Goal: Complete application form

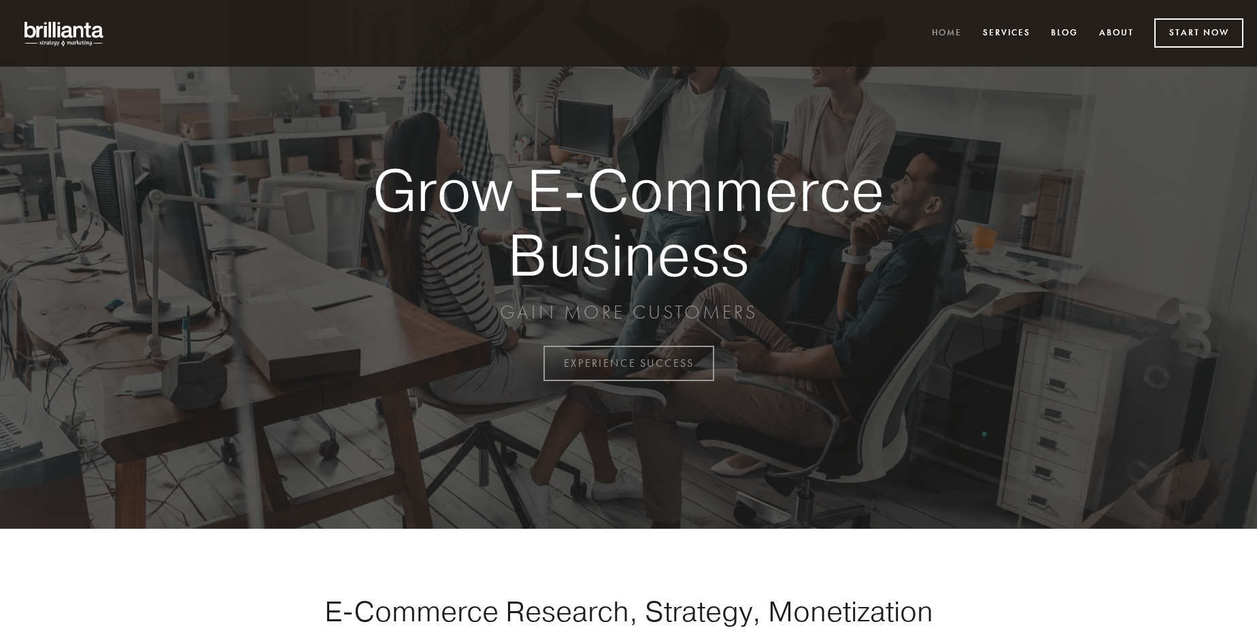
scroll to position [3567, 0]
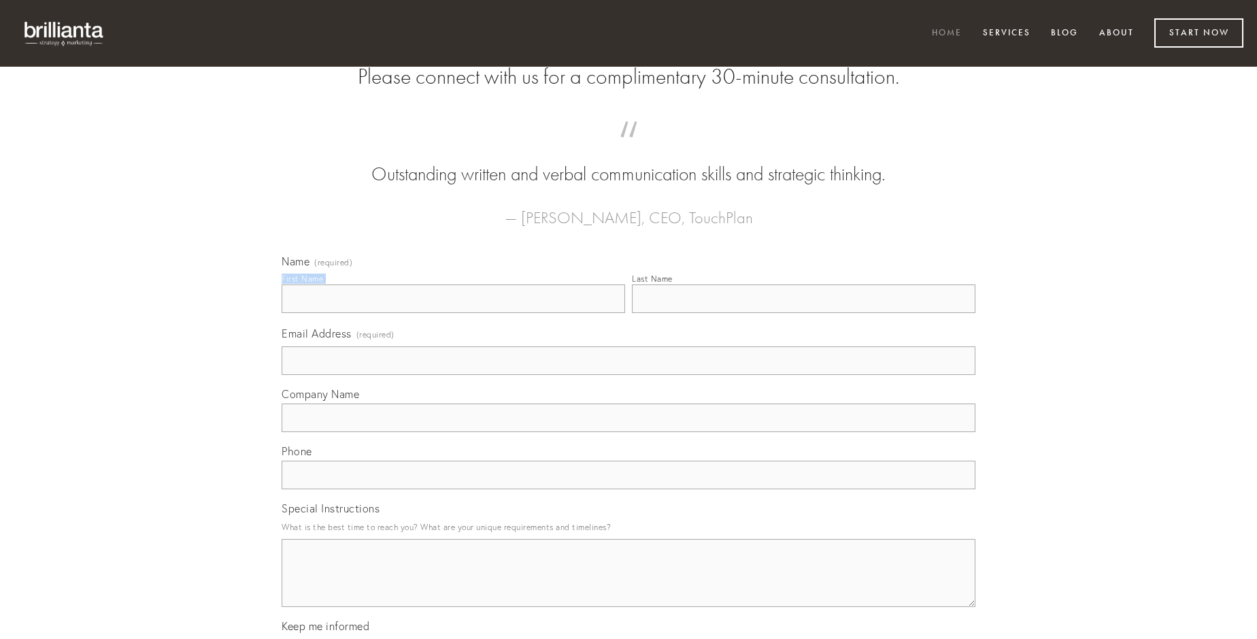
type input "[PERSON_NAME]"
click at [804, 313] on input "Last Name" at bounding box center [804, 298] width 344 height 29
type input "[PERSON_NAME]"
click at [629, 375] on input "Email Address (required)" at bounding box center [629, 360] width 694 height 29
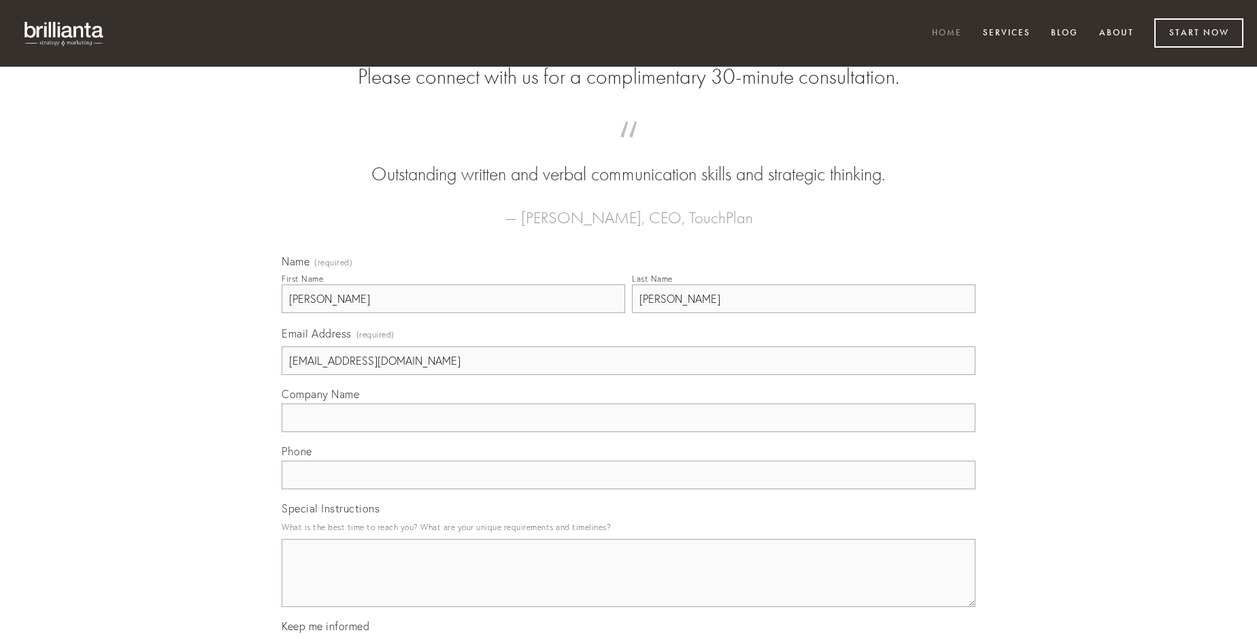
type input "[EMAIL_ADDRESS][DOMAIN_NAME]"
click at [629, 432] on input "Company Name" at bounding box center [629, 417] width 694 height 29
type input "optio"
click at [629, 489] on input "text" at bounding box center [629, 475] width 694 height 29
click at [629, 585] on textarea "Special Instructions" at bounding box center [629, 573] width 694 height 68
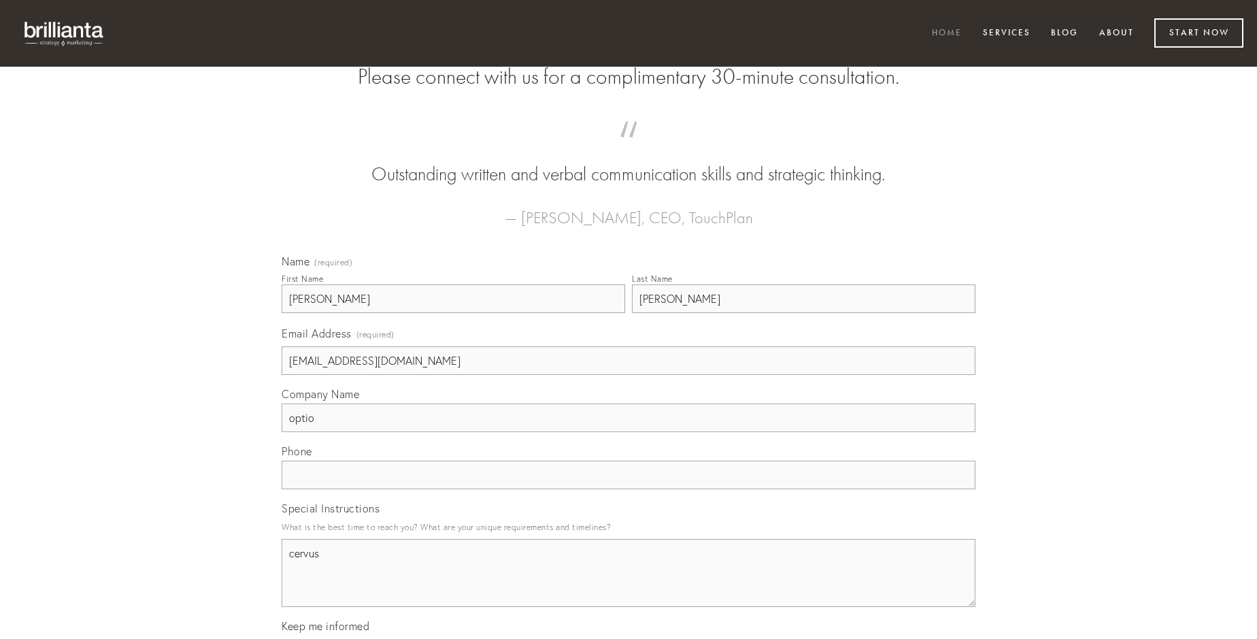
type textarea "cervus"
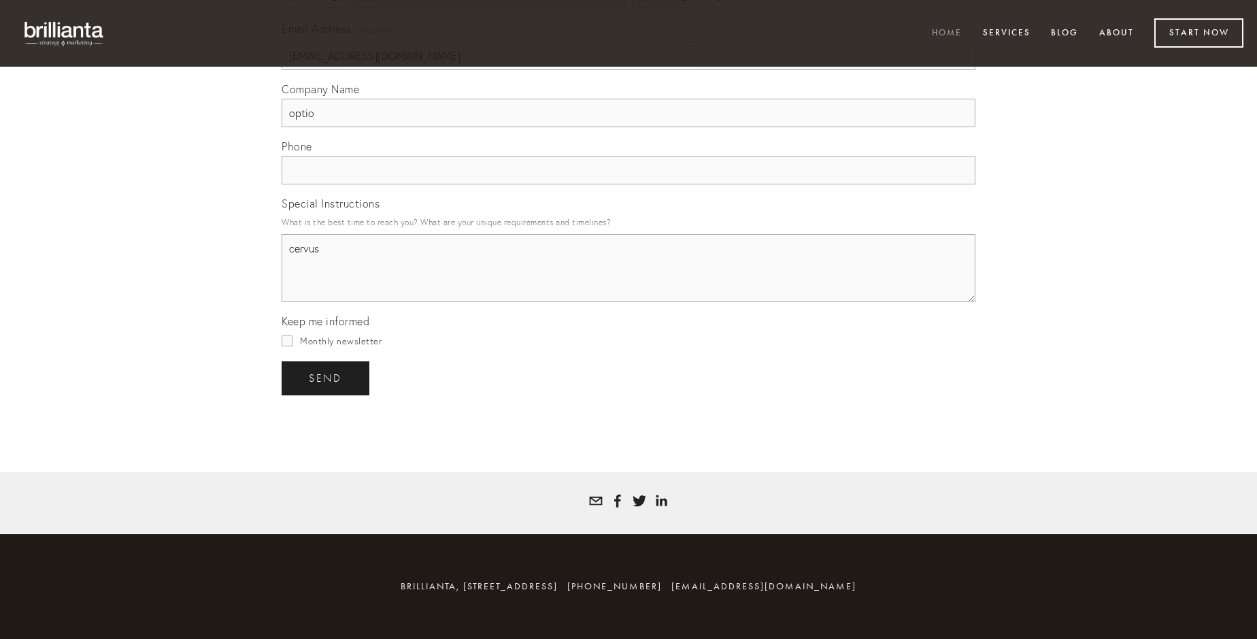
click at [327, 378] on span "send" at bounding box center [325, 378] width 33 height 12
